Goal: Task Accomplishment & Management: Manage account settings

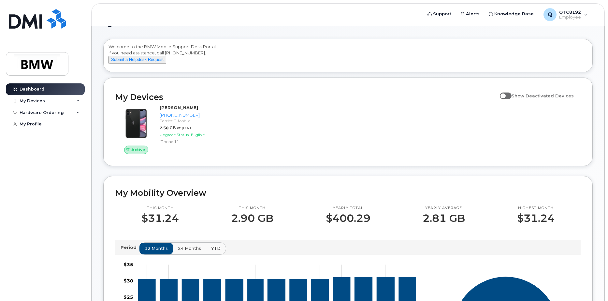
scroll to position [33, 0]
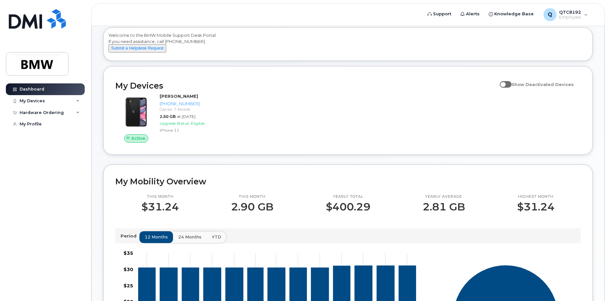
click at [188, 240] on span "24 months" at bounding box center [189, 237] width 23 height 6
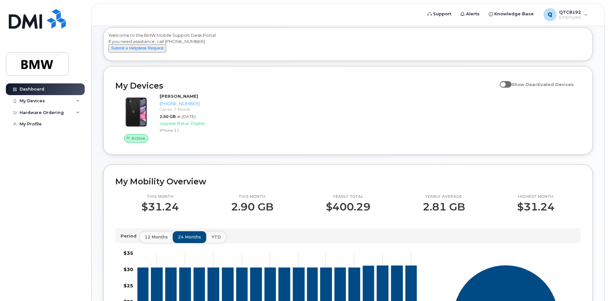
click at [217, 240] on span "YTD" at bounding box center [215, 237] width 9 height 6
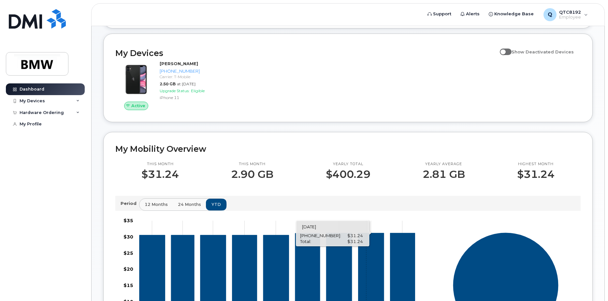
scroll to position [0, 0]
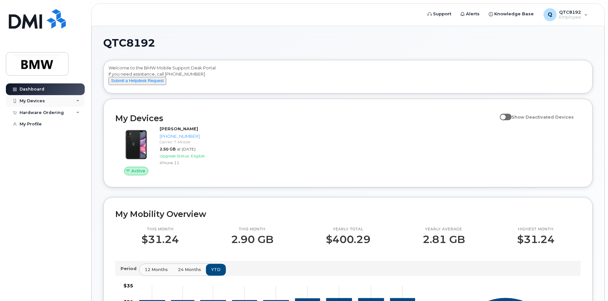
click at [40, 100] on div "My Devices" at bounding box center [32, 100] width 25 height 5
click at [45, 110] on div "Add Device" at bounding box center [35, 113] width 26 height 6
